Goal: Information Seeking & Learning: Learn about a topic

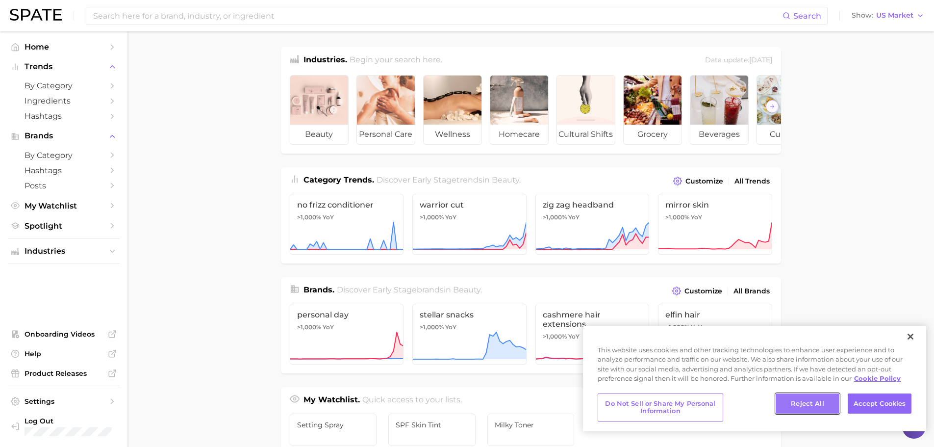
click at [793, 410] on button "Reject All" at bounding box center [808, 403] width 64 height 21
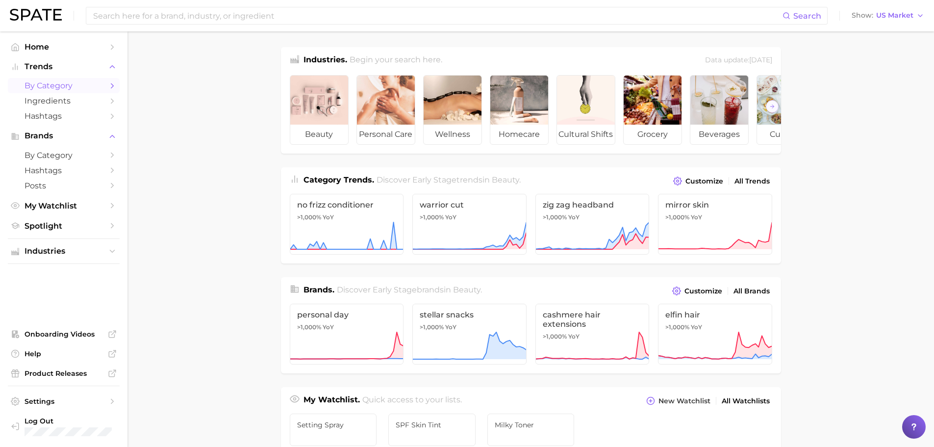
click at [38, 88] on span "by Category" at bounding box center [64, 85] width 78 height 9
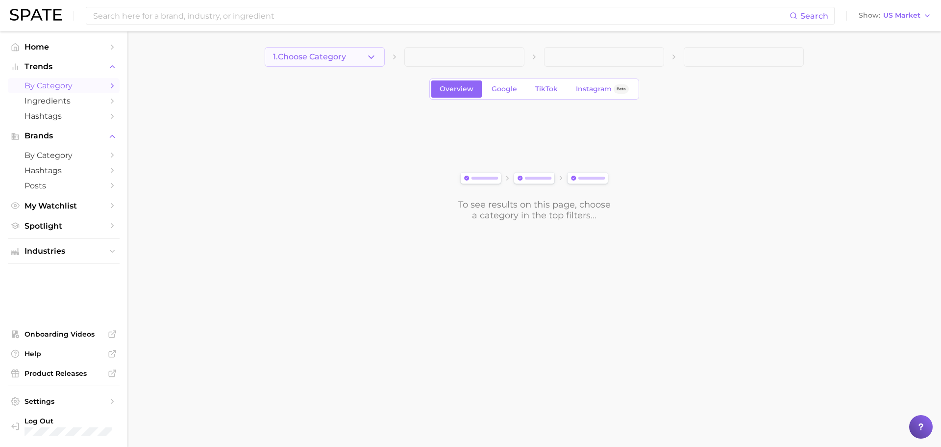
click at [321, 61] on span "1. Choose Category" at bounding box center [309, 56] width 73 height 9
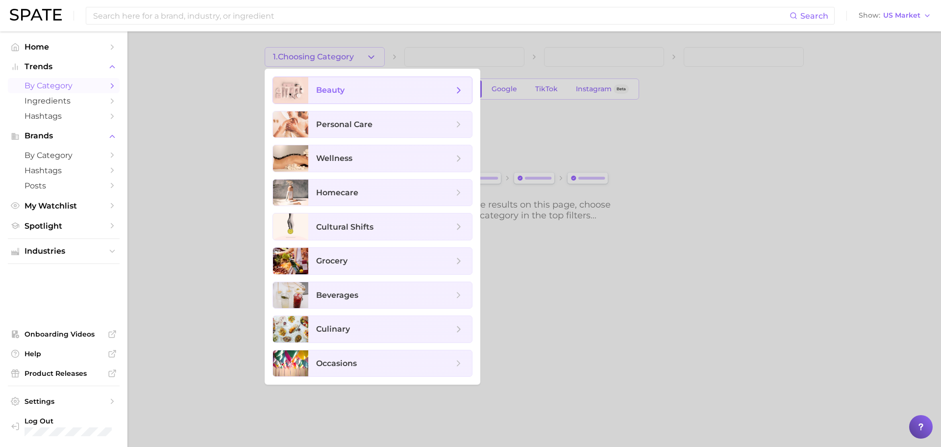
click at [327, 83] on span "beauty" at bounding box center [390, 90] width 164 height 26
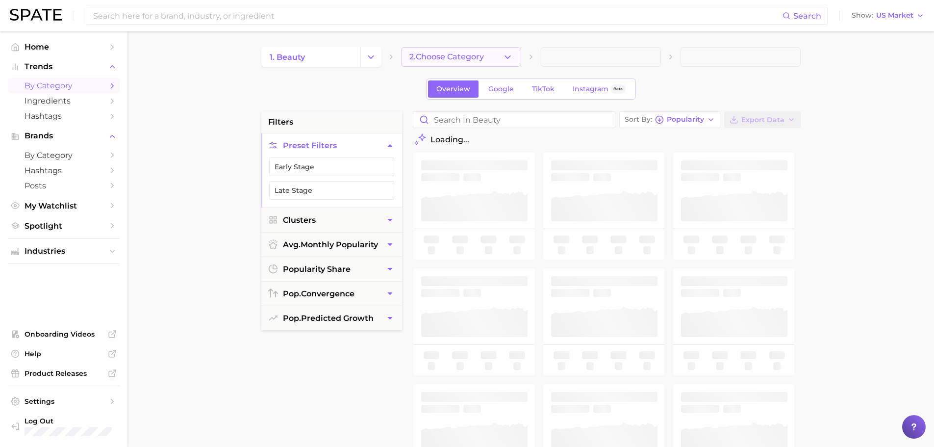
click at [458, 62] on button "2. Choose Category" at bounding box center [461, 57] width 120 height 20
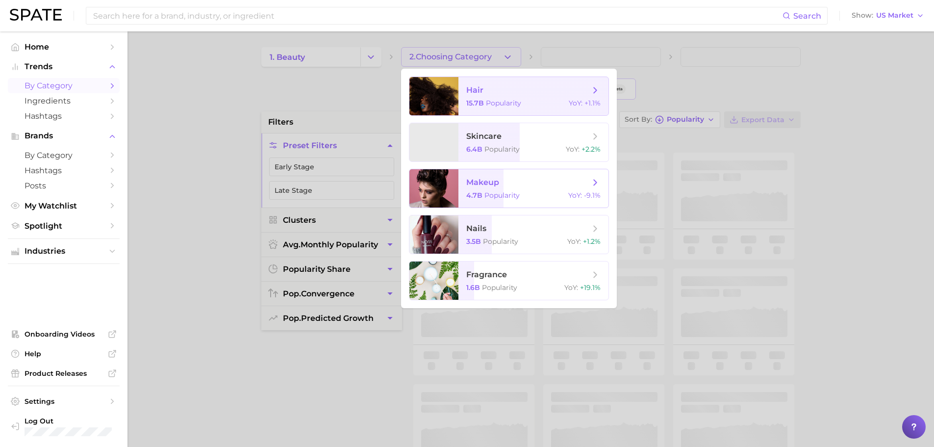
click at [479, 193] on span "4.7b" at bounding box center [474, 195] width 16 height 9
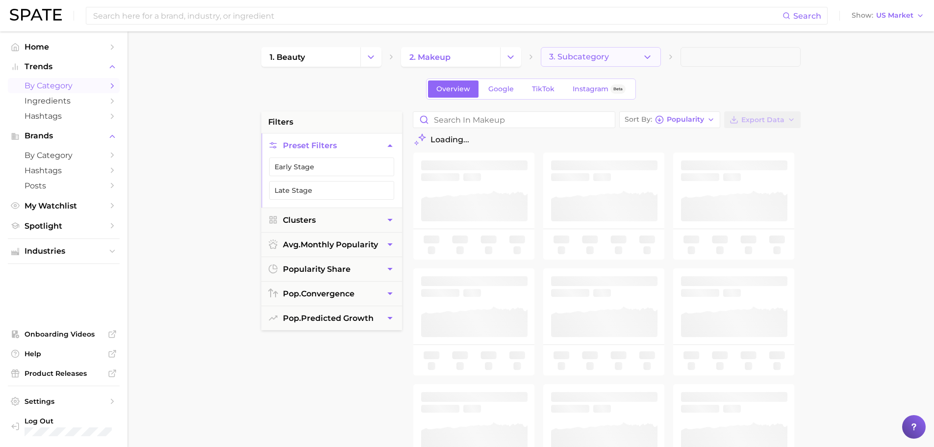
click at [575, 59] on span "3. Subcategory" at bounding box center [579, 56] width 60 height 9
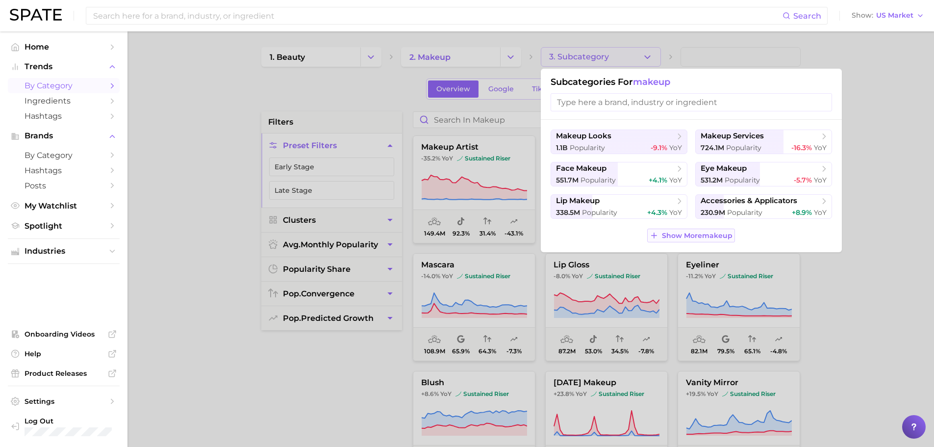
click at [677, 231] on span "Show More makeup" at bounding box center [697, 235] width 71 height 8
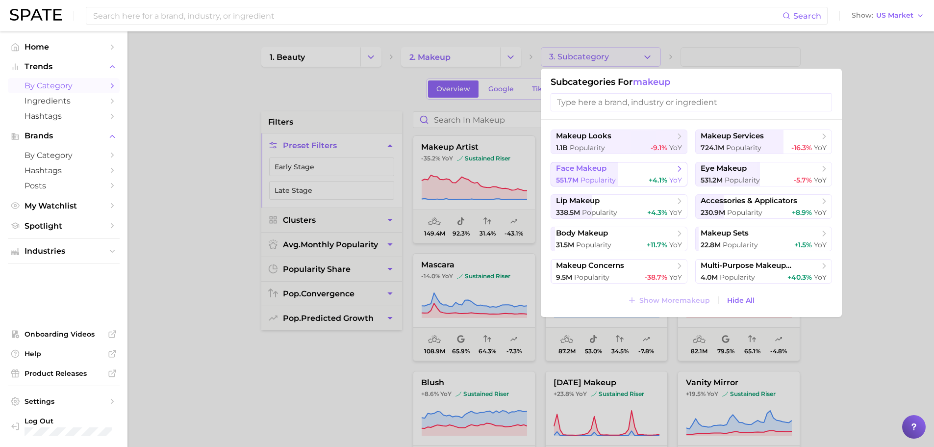
click at [595, 169] on span "face makeup" at bounding box center [581, 168] width 51 height 9
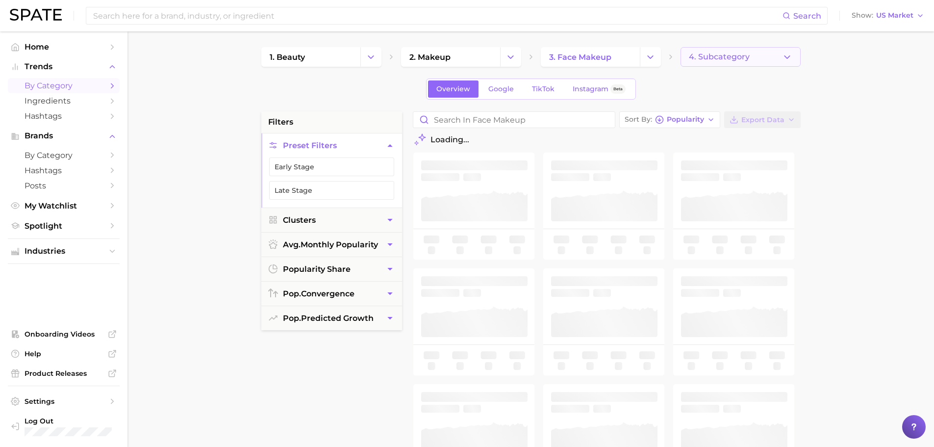
click at [712, 58] on span "4. Subcategory" at bounding box center [719, 56] width 61 height 9
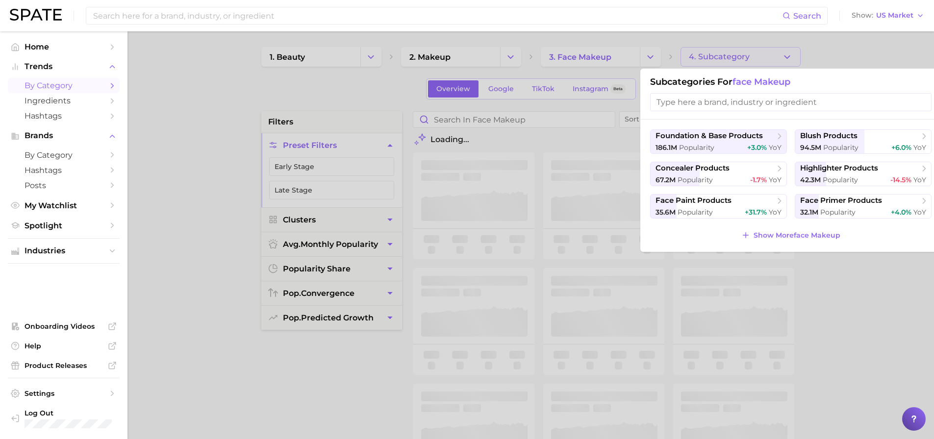
click at [826, 150] on span "Popularity" at bounding box center [840, 147] width 35 height 9
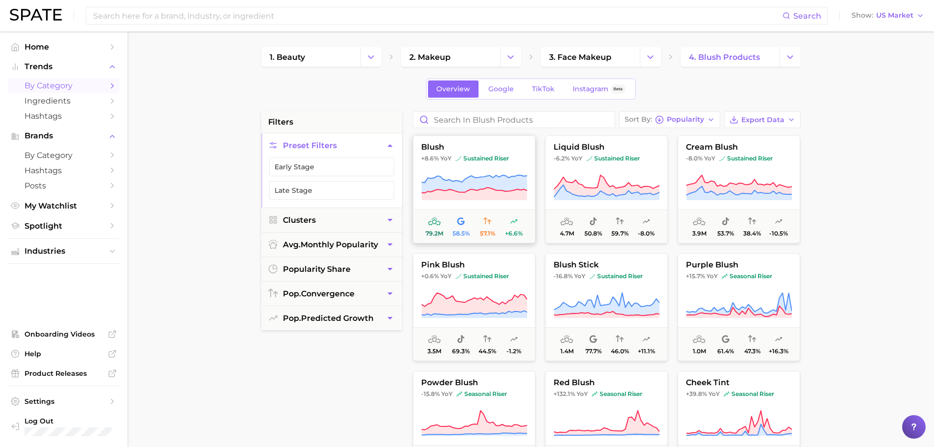
click at [428, 163] on button "blush +8.6% YoY sustained riser 79.2m 58.5% 57.1% +6.6%" at bounding box center [474, 189] width 123 height 108
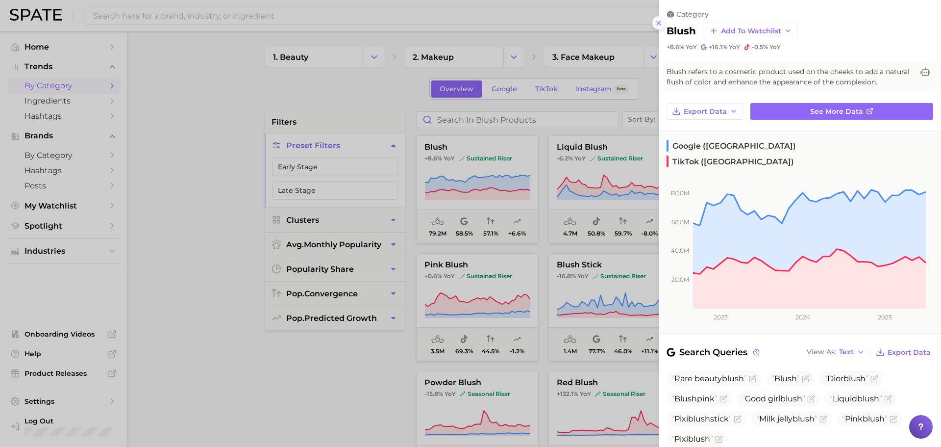
click at [657, 19] on icon at bounding box center [659, 23] width 8 height 8
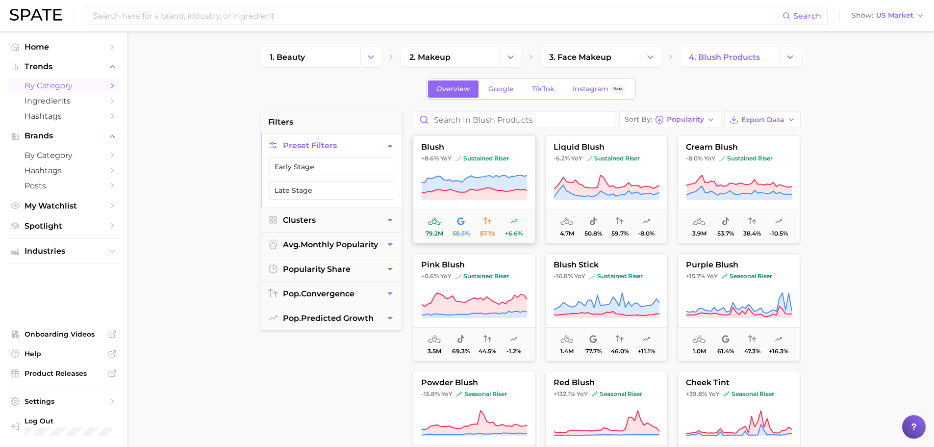
click at [505, 147] on span "blush" at bounding box center [474, 147] width 122 height 9
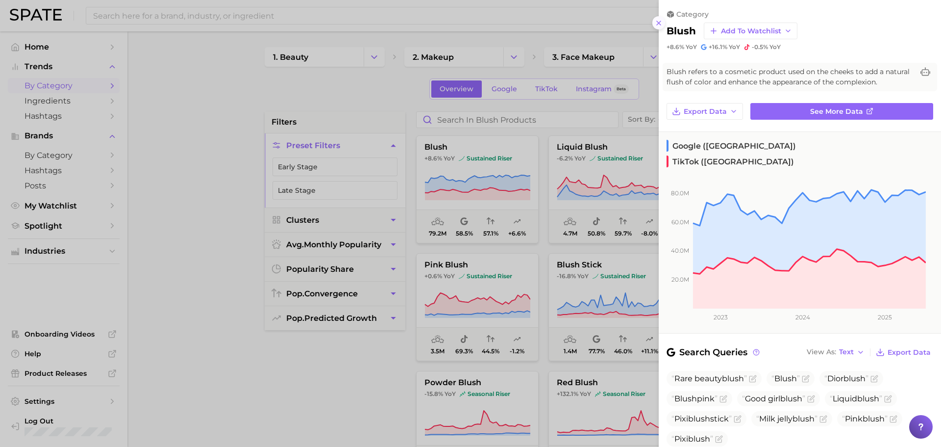
click at [653, 21] on button at bounding box center [659, 22] width 13 height 13
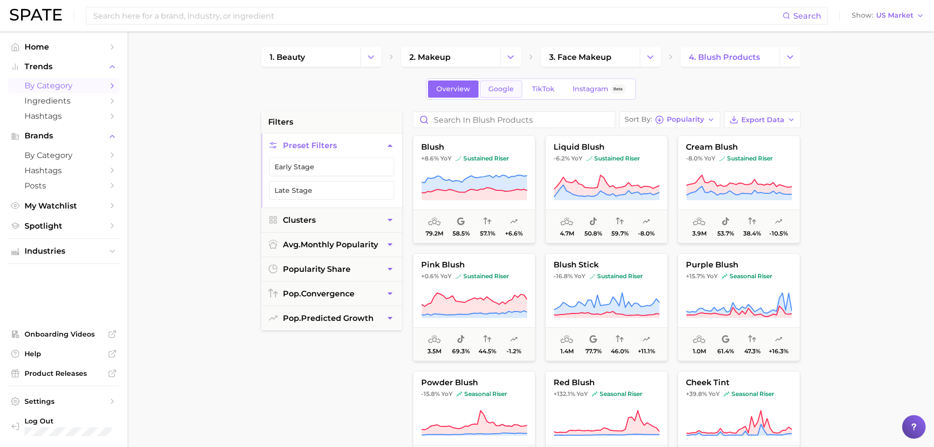
click at [489, 91] on span "Google" at bounding box center [500, 89] width 25 height 8
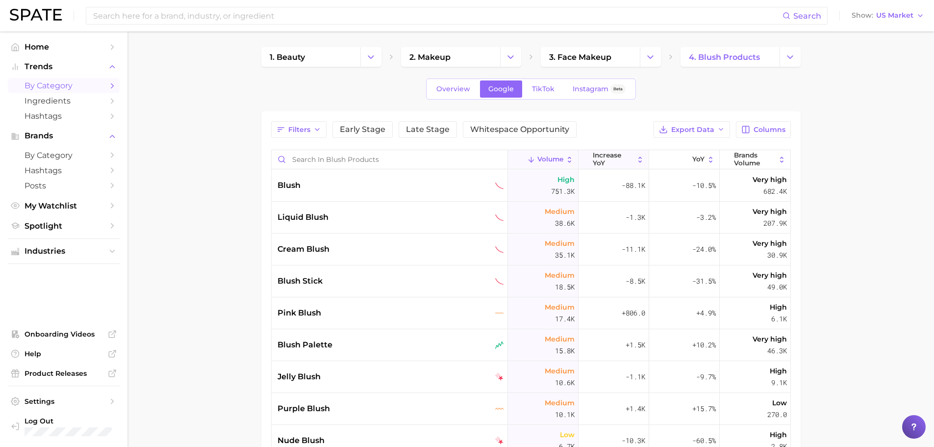
click at [612, 162] on span "increase YoY" at bounding box center [613, 159] width 41 height 15
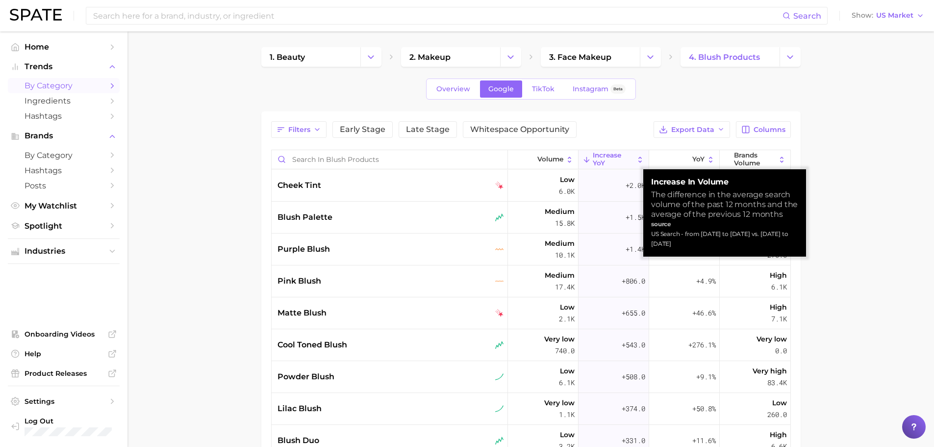
click at [612, 162] on span "increase YoY" at bounding box center [613, 159] width 41 height 15
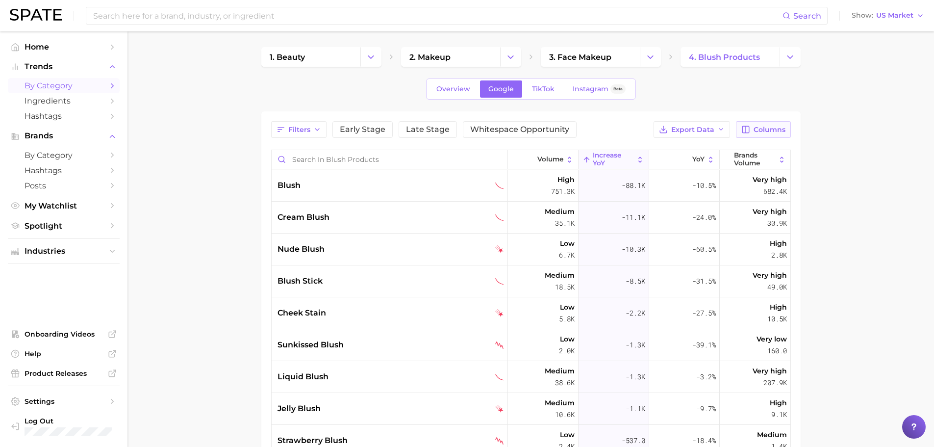
click at [771, 127] on span "Columns" at bounding box center [770, 130] width 32 height 8
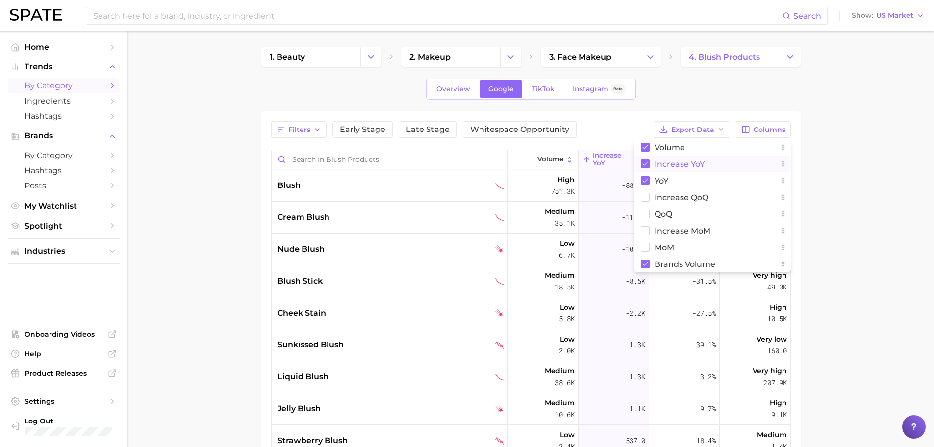
click at [646, 164] on rect at bounding box center [645, 163] width 9 height 9
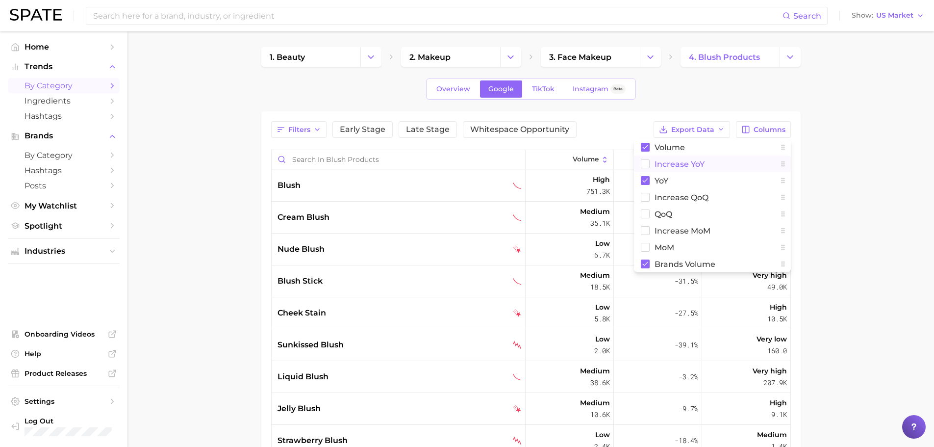
click at [843, 232] on main "1. beauty 2. makeup 3. face makeup 4. blush products Overview Google TikTok Ins…" at bounding box center [530, 343] width 807 height 624
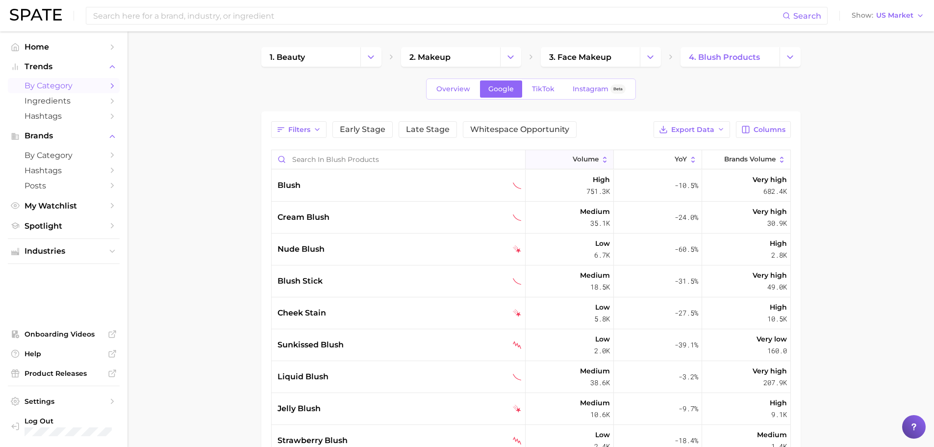
click at [573, 155] on span "Volume" at bounding box center [586, 159] width 26 height 8
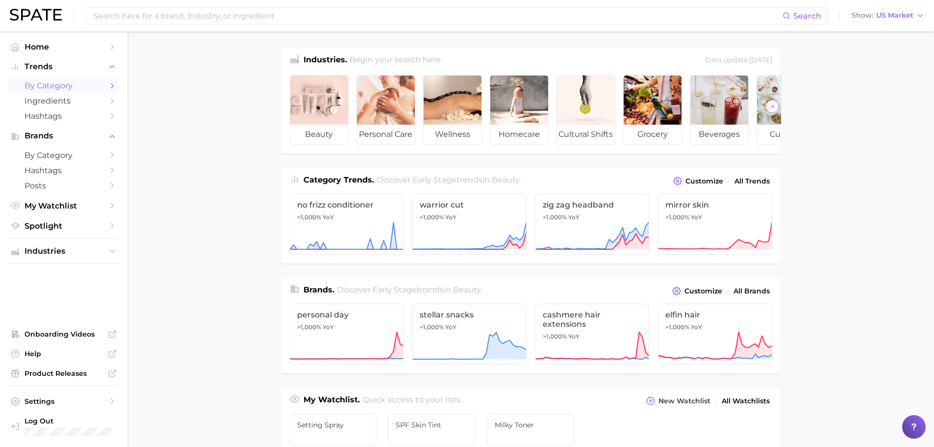
click at [55, 92] on link "by Category" at bounding box center [64, 85] width 112 height 15
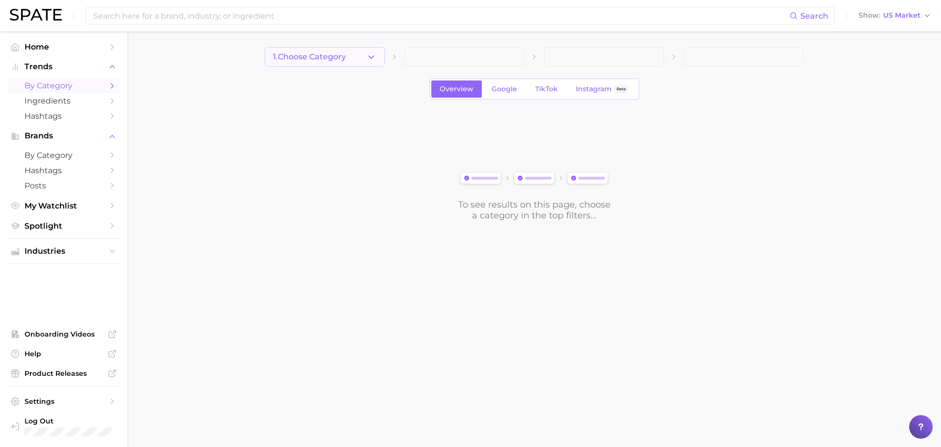
click at [317, 62] on button "1. Choose Category" at bounding box center [325, 57] width 120 height 20
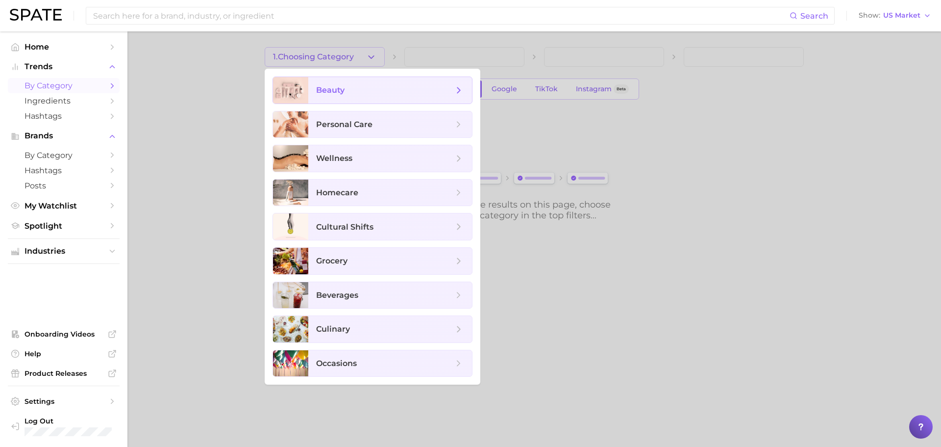
click at [298, 92] on div at bounding box center [290, 90] width 35 height 26
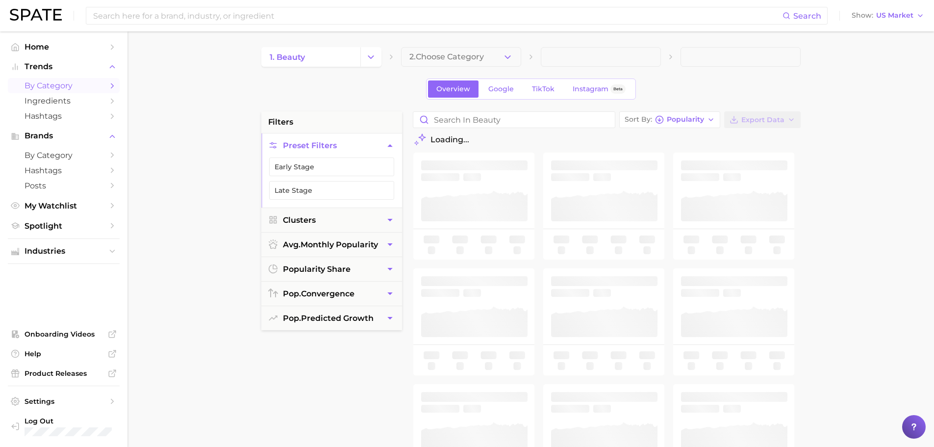
click at [500, 63] on button "2. Choose Category" at bounding box center [461, 57] width 120 height 20
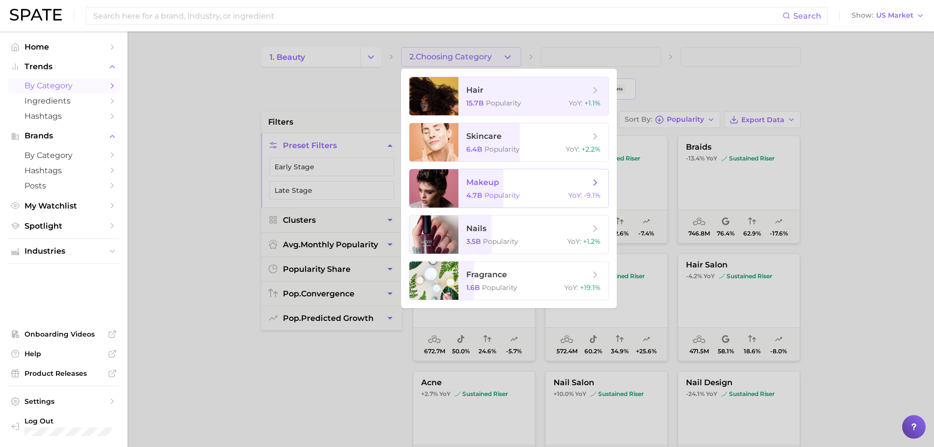
click at [487, 183] on span "makeup" at bounding box center [482, 181] width 33 height 9
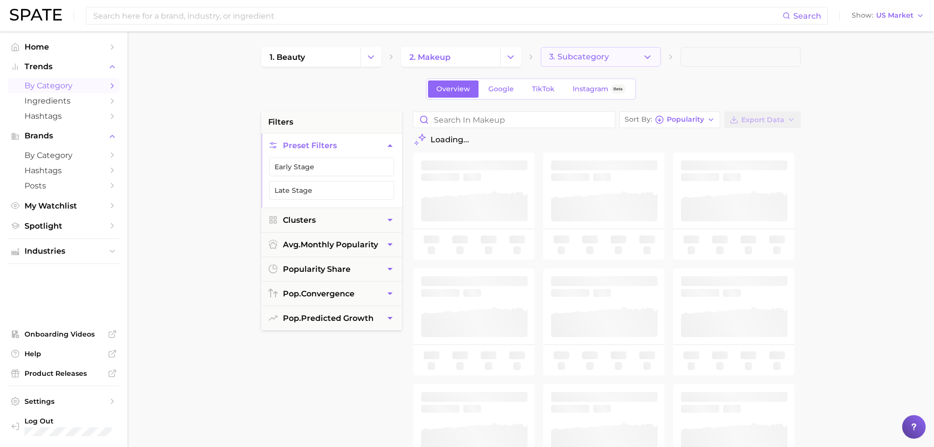
click at [586, 65] on button "3. Subcategory" at bounding box center [601, 57] width 120 height 20
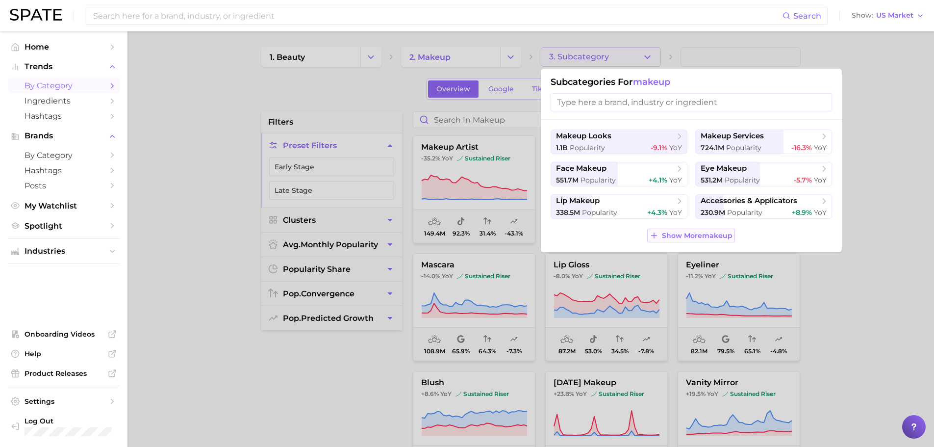
click at [627, 232] on span "Show More makeup" at bounding box center [697, 235] width 71 height 8
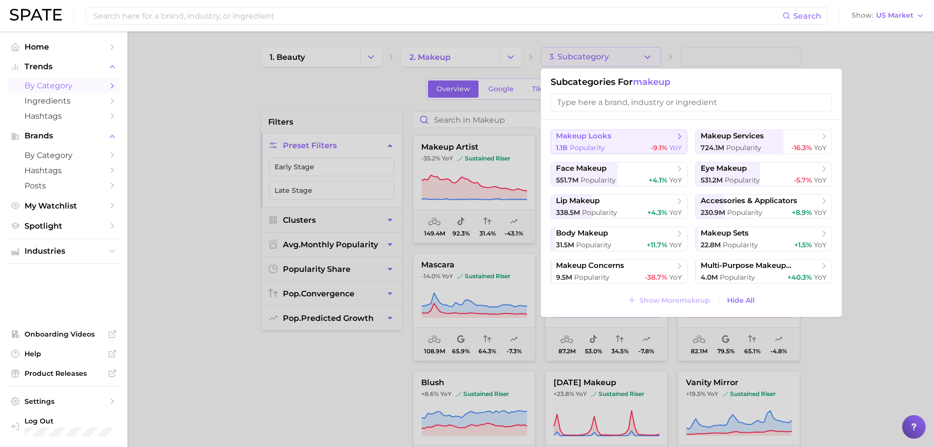
click at [619, 144] on div "1.1b Popularity -9.1% YoY" at bounding box center [619, 147] width 126 height 9
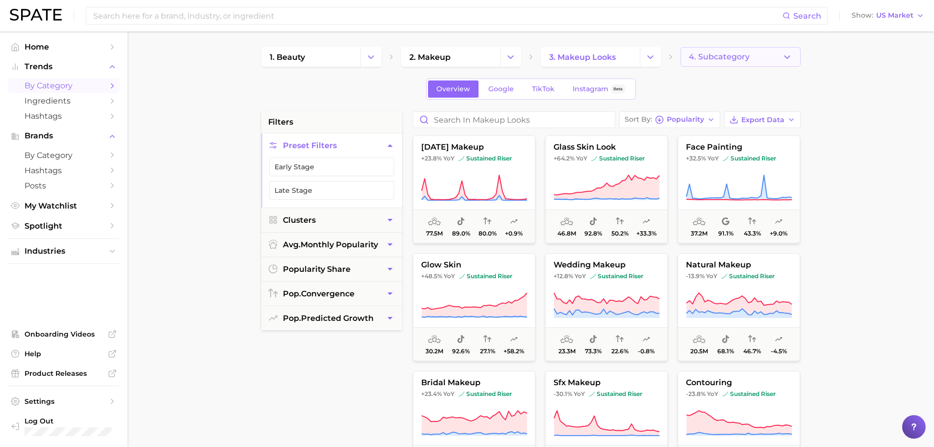
click at [627, 50] on button "4. Subcategory" at bounding box center [741, 57] width 120 height 20
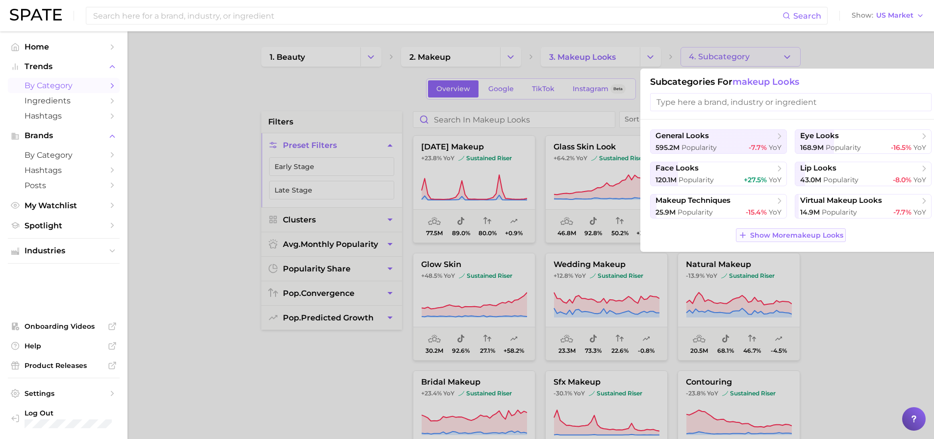
click at [627, 239] on span "Show More makeup looks" at bounding box center [796, 235] width 93 height 8
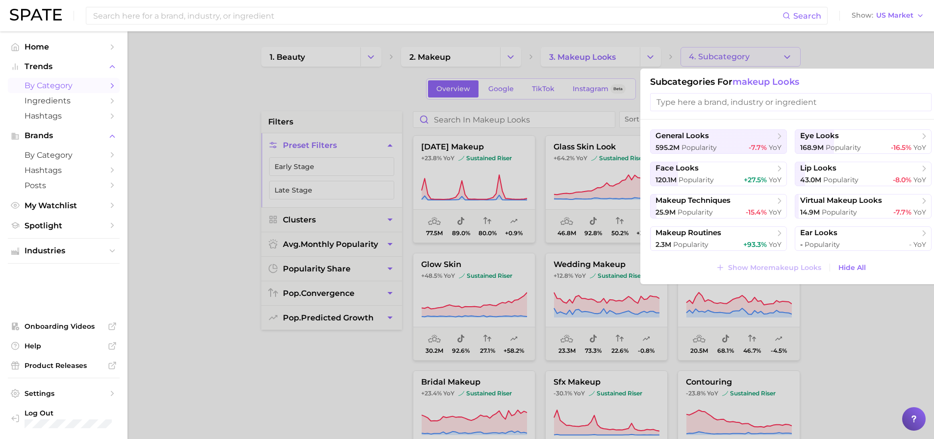
click at [607, 55] on div at bounding box center [467, 219] width 934 height 439
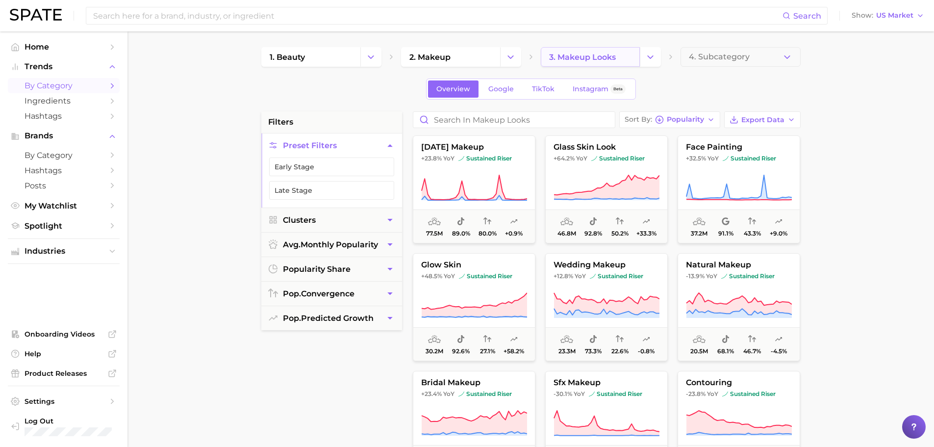
click at [599, 64] on link "3. makeup looks" at bounding box center [590, 57] width 99 height 20
click at [627, 54] on button "Change Category" at bounding box center [650, 57] width 21 height 20
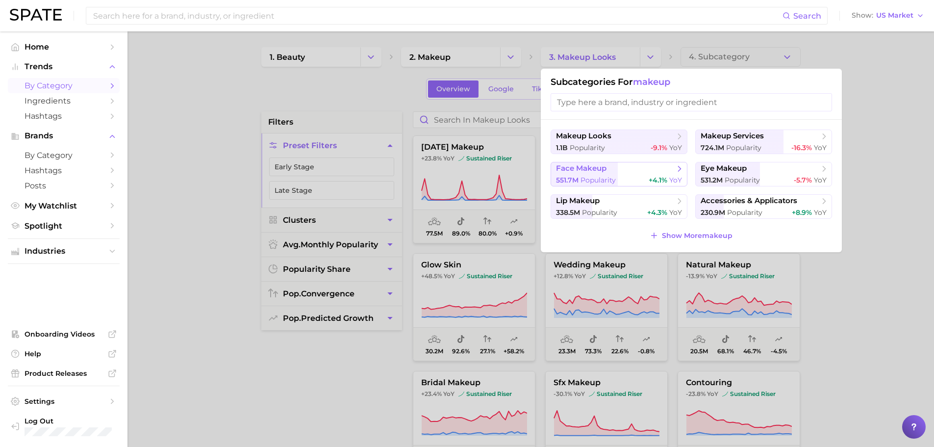
click at [607, 182] on span "Popularity" at bounding box center [598, 180] width 35 height 9
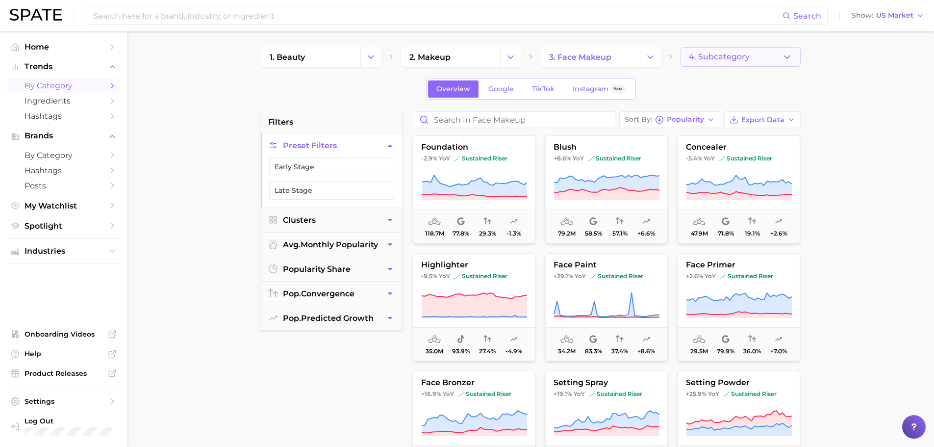
click at [627, 57] on span "4. Subcategory" at bounding box center [719, 56] width 61 height 9
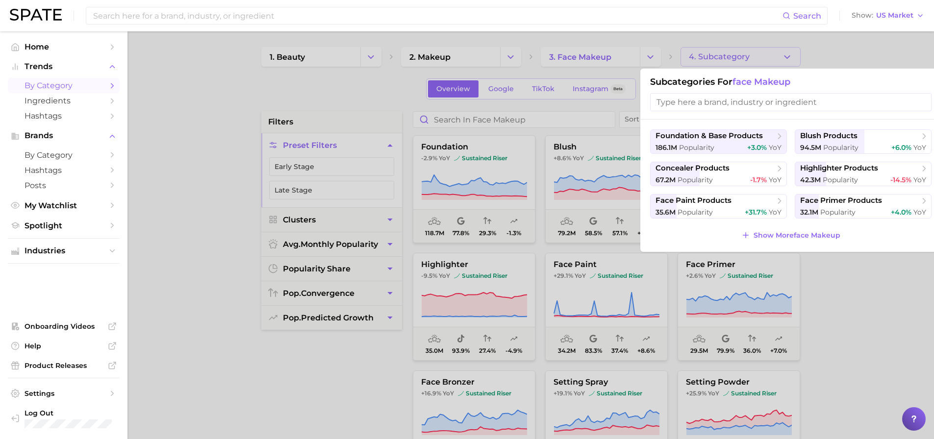
click at [627, 50] on div at bounding box center [467, 219] width 934 height 439
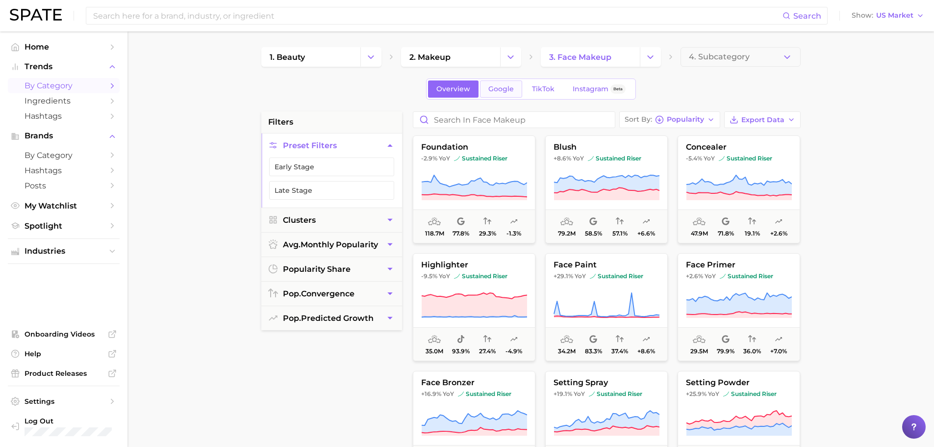
click at [489, 85] on span "Google" at bounding box center [500, 89] width 25 height 8
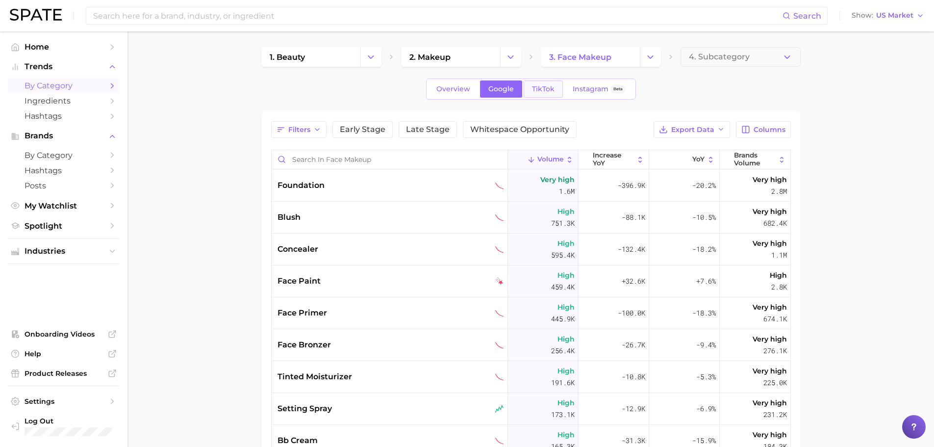
click at [541, 88] on span "TikTok" at bounding box center [543, 89] width 23 height 8
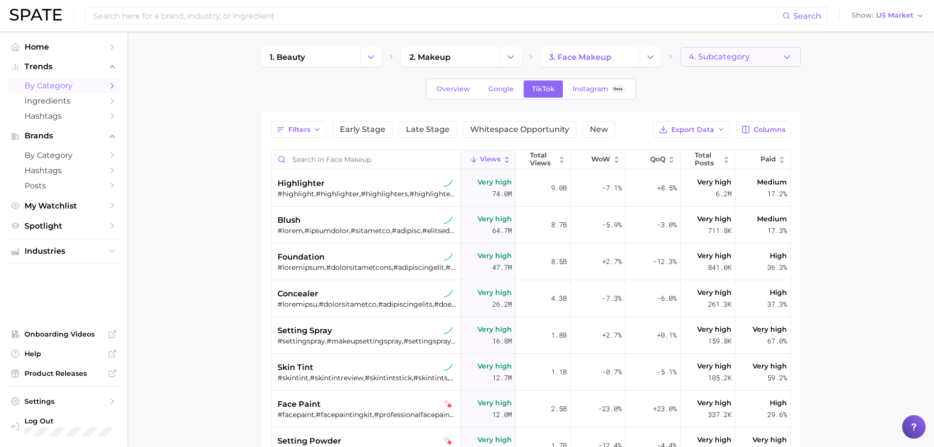
click at [627, 55] on span "4. Subcategory" at bounding box center [719, 56] width 61 height 9
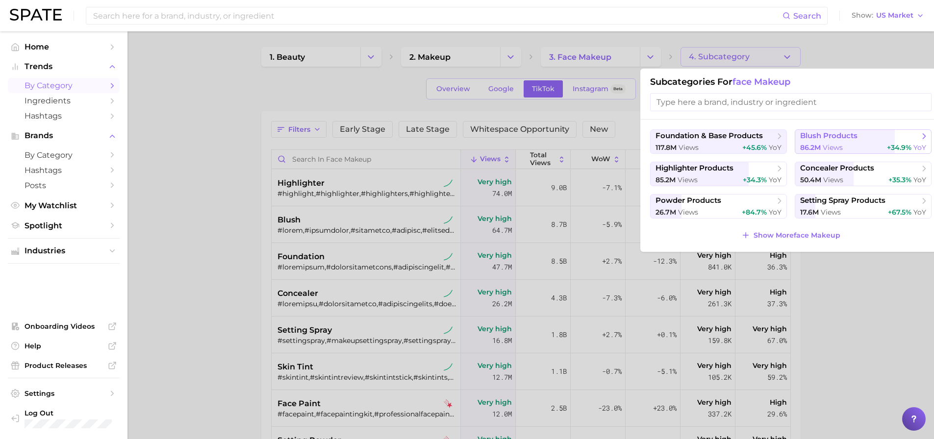
click at [627, 144] on span "views" at bounding box center [833, 147] width 20 height 9
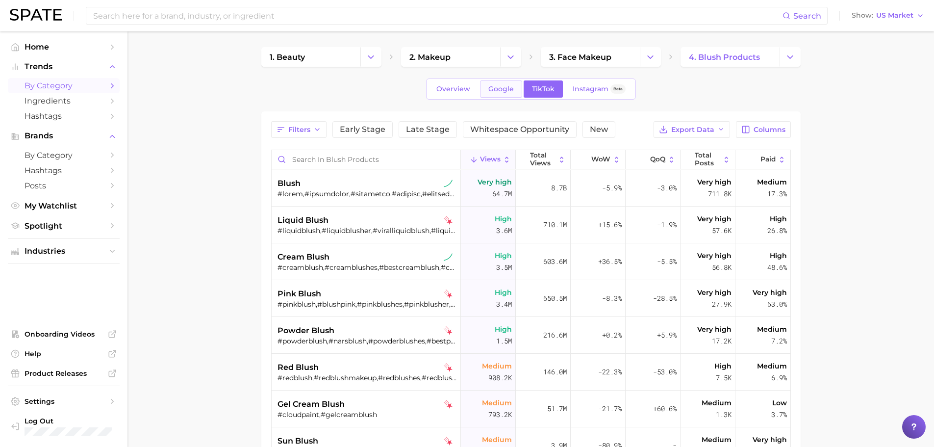
click at [496, 89] on span "Google" at bounding box center [500, 89] width 25 height 8
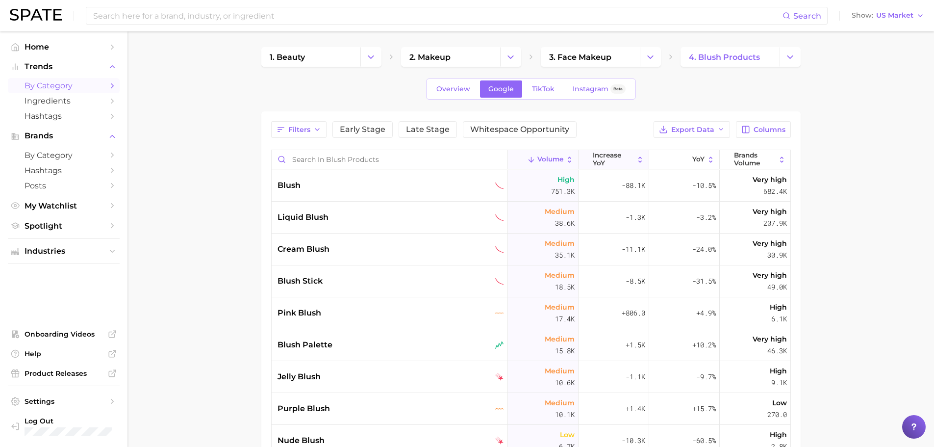
click at [608, 157] on span "increase YoY" at bounding box center [613, 159] width 41 height 15
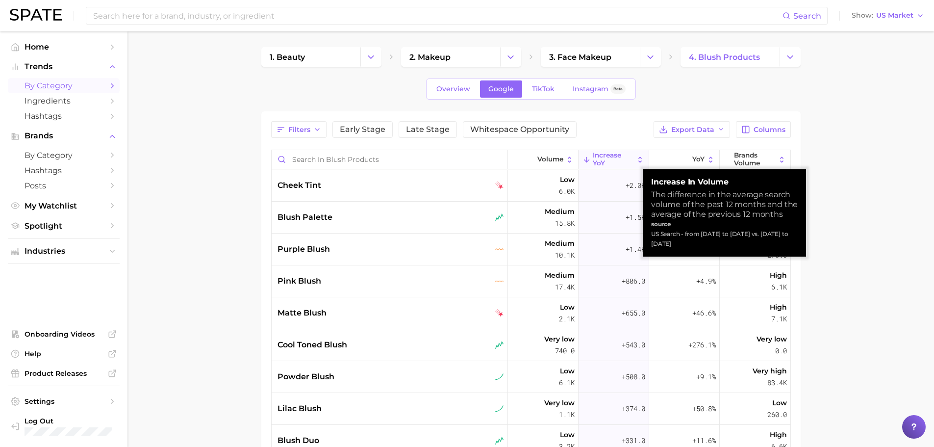
click at [627, 158] on icon at bounding box center [640, 159] width 8 height 8
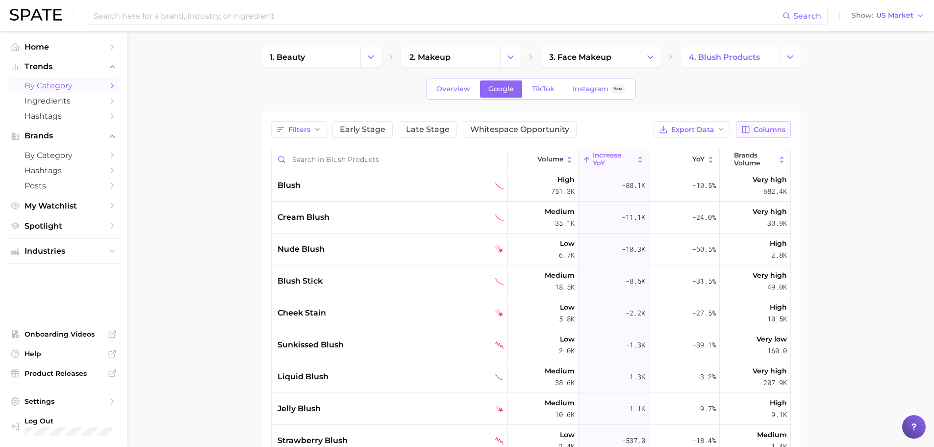
click at [627, 125] on button "Columns" at bounding box center [763, 129] width 54 height 17
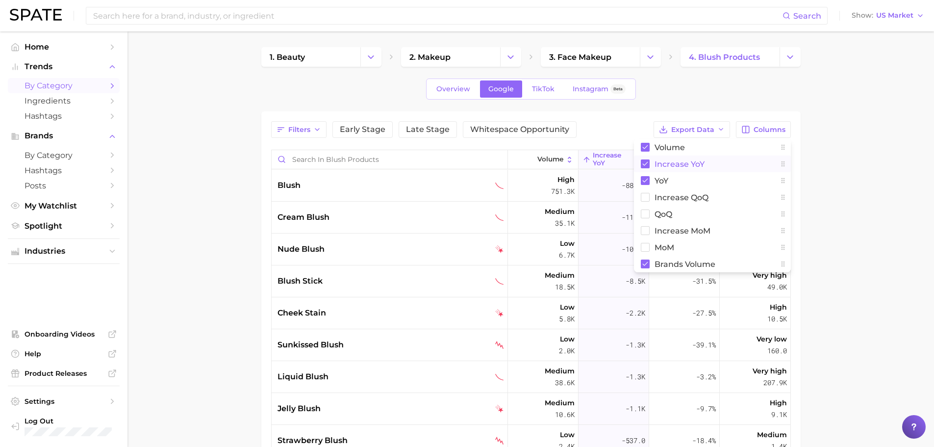
click at [627, 166] on rect at bounding box center [645, 163] width 9 height 9
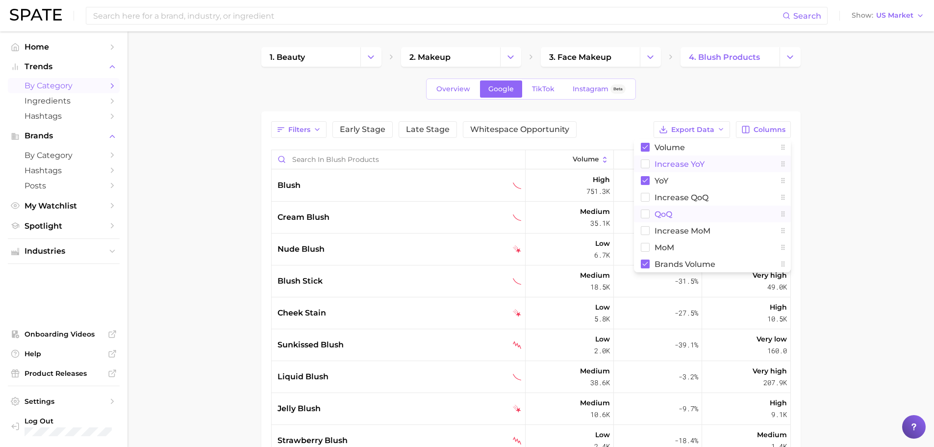
click at [627, 216] on rect at bounding box center [645, 214] width 8 height 8
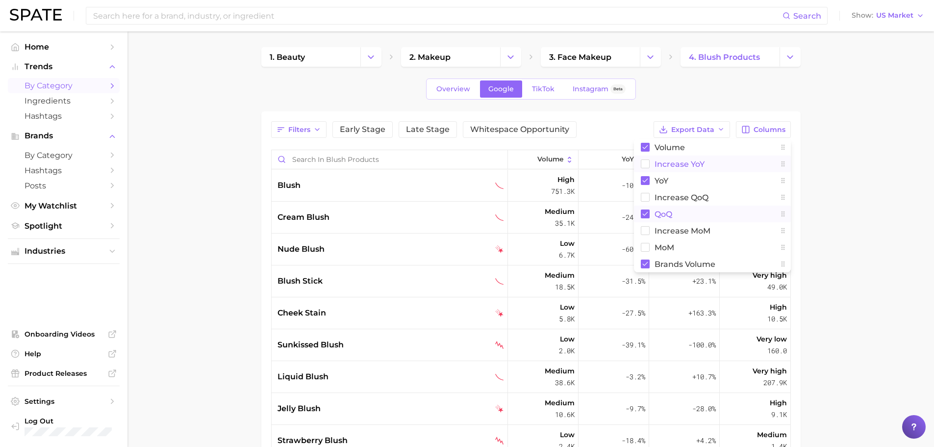
click at [627, 271] on main "1. beauty 2. makeup 3. face makeup 4. blush products Overview Google TikTok Ins…" at bounding box center [530, 343] width 807 height 624
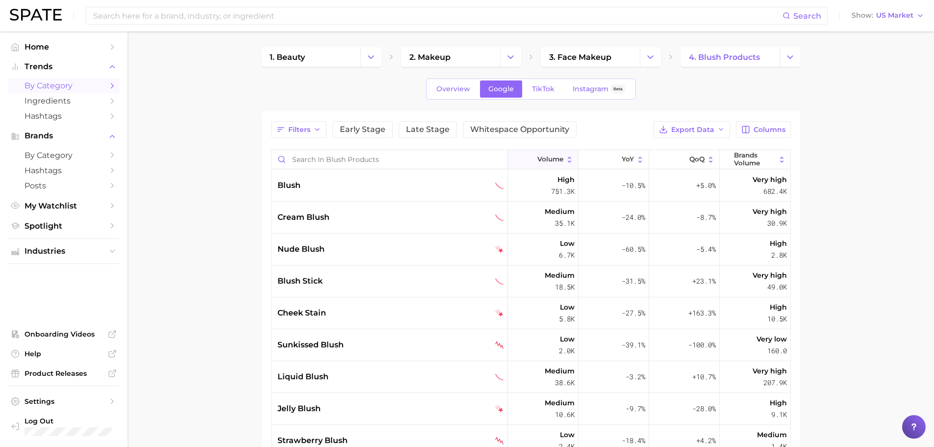
click at [547, 160] on span "Volume" at bounding box center [550, 159] width 26 height 8
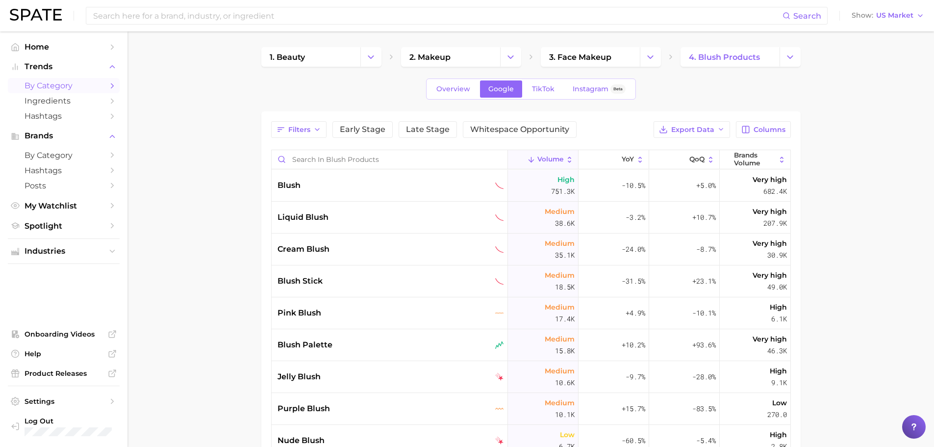
click at [210, 227] on main "1. beauty 2. makeup 3. face makeup 4. blush products Overview Google TikTok Ins…" at bounding box center [530, 343] width 807 height 624
click at [627, 135] on button "Columns" at bounding box center [763, 129] width 54 height 17
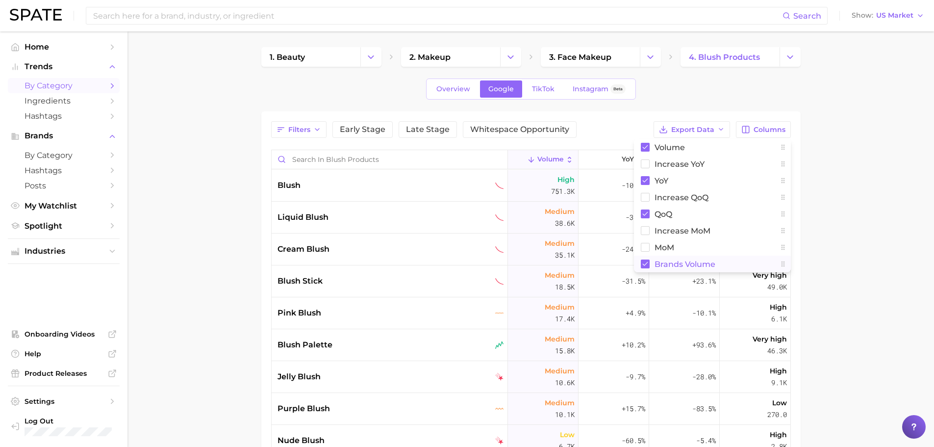
click at [627, 265] on rect at bounding box center [645, 263] width 9 height 9
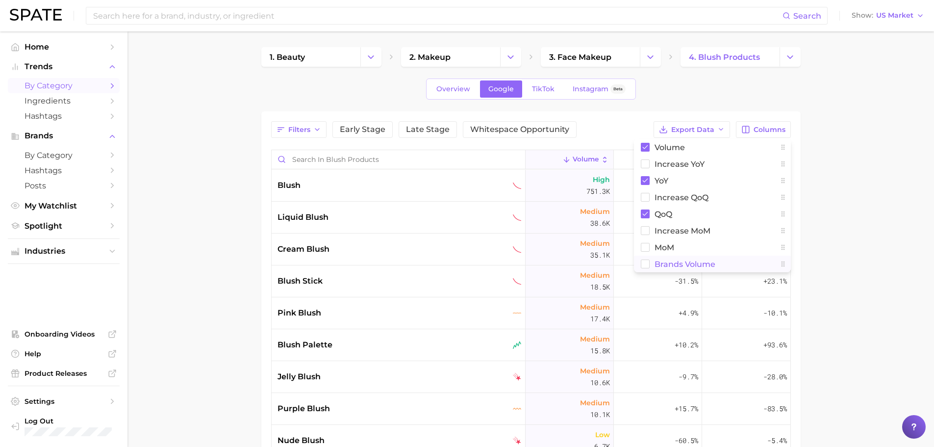
click at [627, 264] on main "1. beauty 2. makeup 3. face makeup 4. blush products Overview Google TikTok Ins…" at bounding box center [530, 343] width 807 height 624
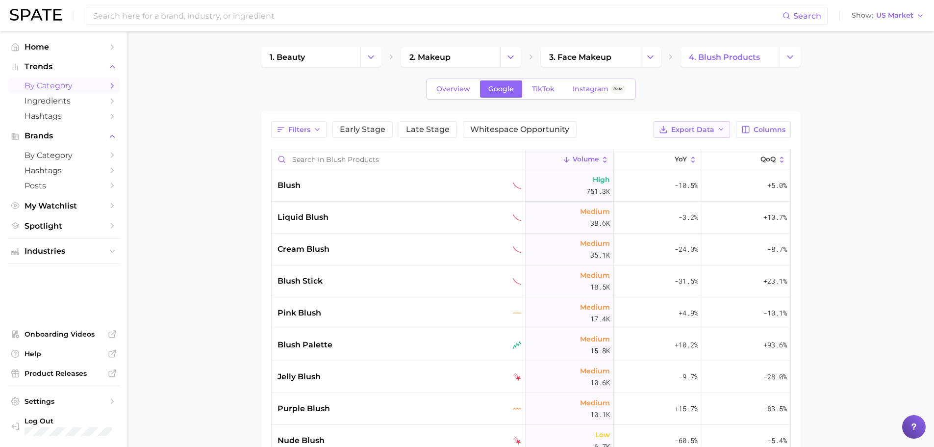
click at [627, 130] on icon "button" at bounding box center [721, 130] width 8 height 8
click at [627, 167] on span "Time Series CSV" at bounding box center [667, 165] width 57 height 8
click at [288, 217] on span "liquid blush" at bounding box center [303, 217] width 51 height 12
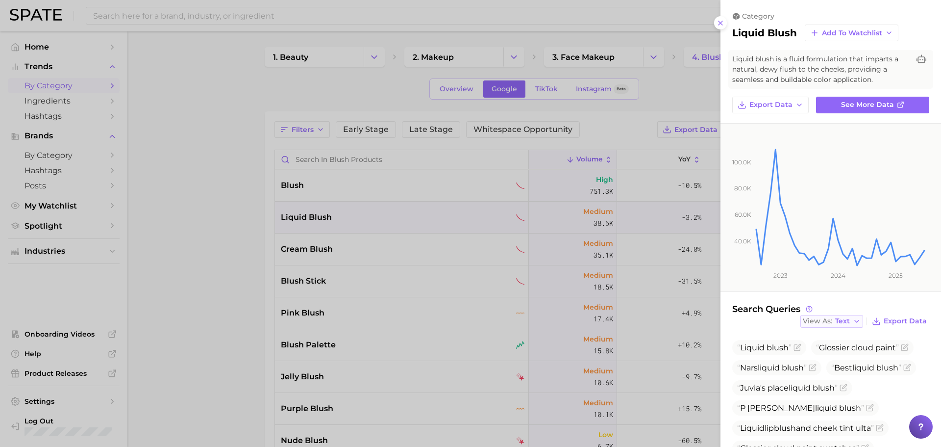
click at [627, 309] on span "Text" at bounding box center [842, 320] width 15 height 5
click at [627, 309] on span "Table" at bounding box center [826, 355] width 19 height 8
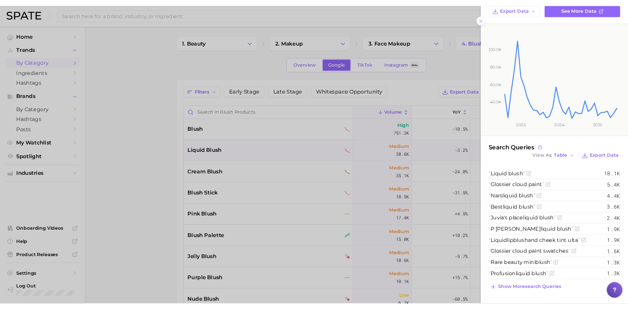
scroll to position [47, 0]
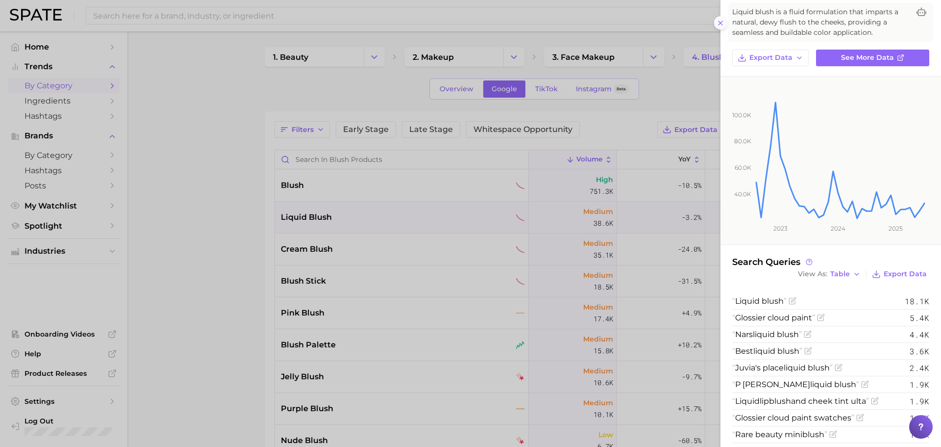
click at [627, 25] on icon at bounding box center [721, 23] width 8 height 8
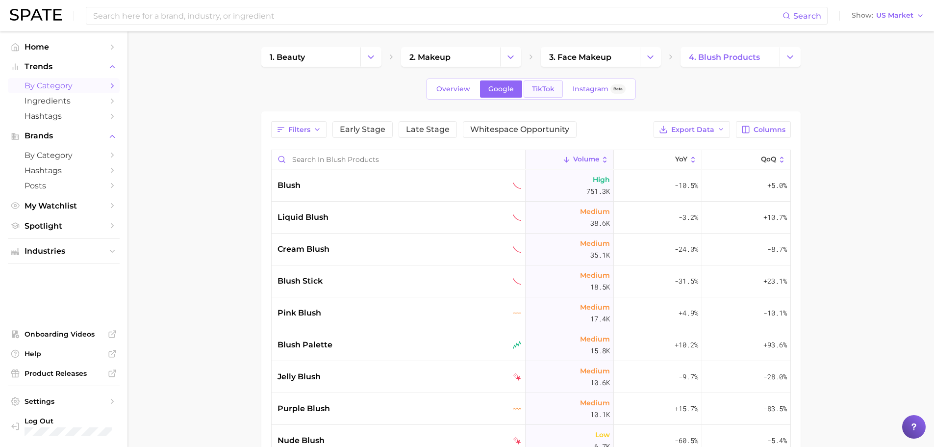
click at [538, 91] on span "TikTok" at bounding box center [543, 89] width 23 height 8
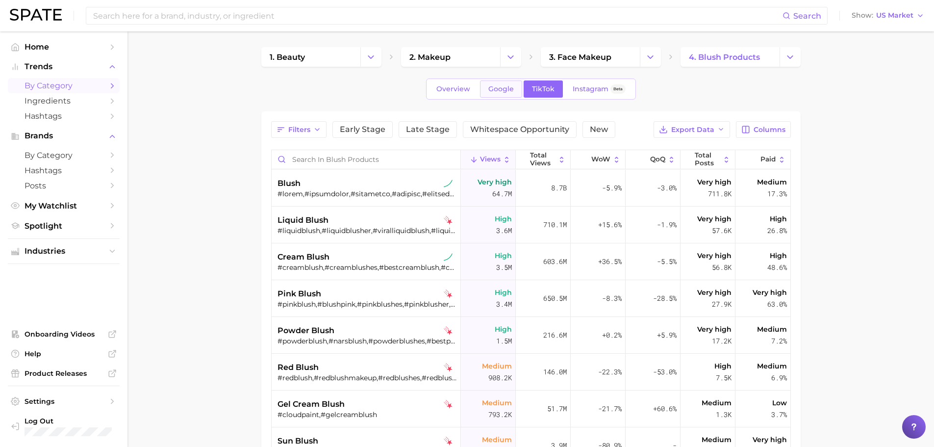
click at [492, 88] on span "Google" at bounding box center [500, 89] width 25 height 8
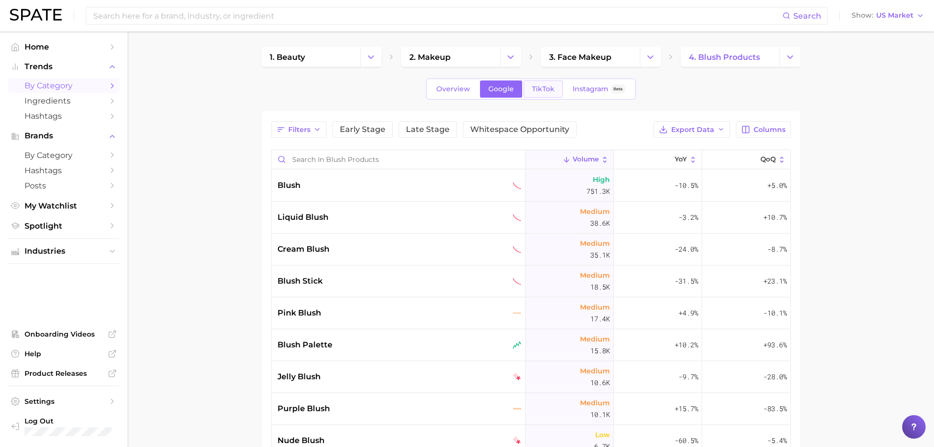
click at [528, 88] on link "TikTok" at bounding box center [543, 88] width 39 height 17
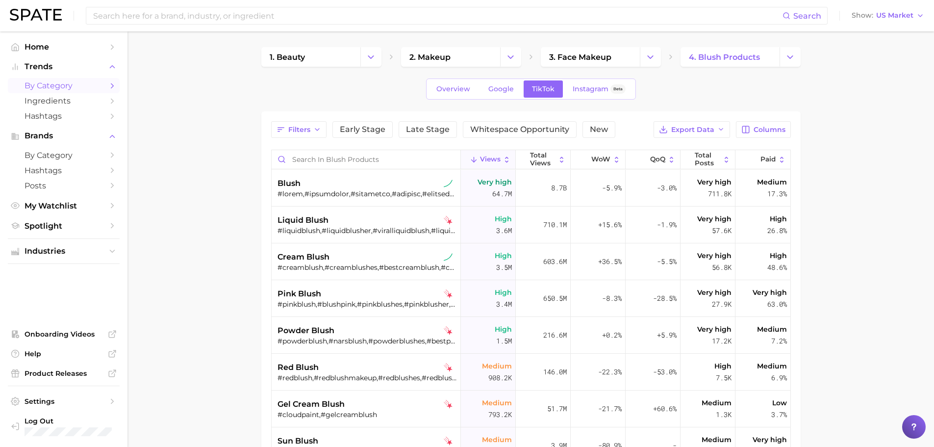
click at [505, 98] on div "Overview Google TikTok Instagram Beta" at bounding box center [531, 88] width 210 height 21
click at [503, 95] on link "Google" at bounding box center [501, 88] width 42 height 17
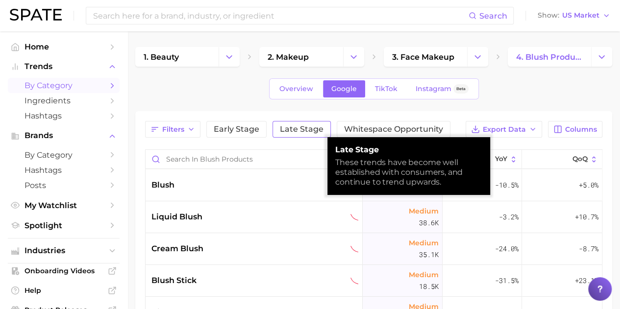
click at [314, 137] on button "Late Stage" at bounding box center [302, 129] width 58 height 17
